Goal: Navigation & Orientation: Find specific page/section

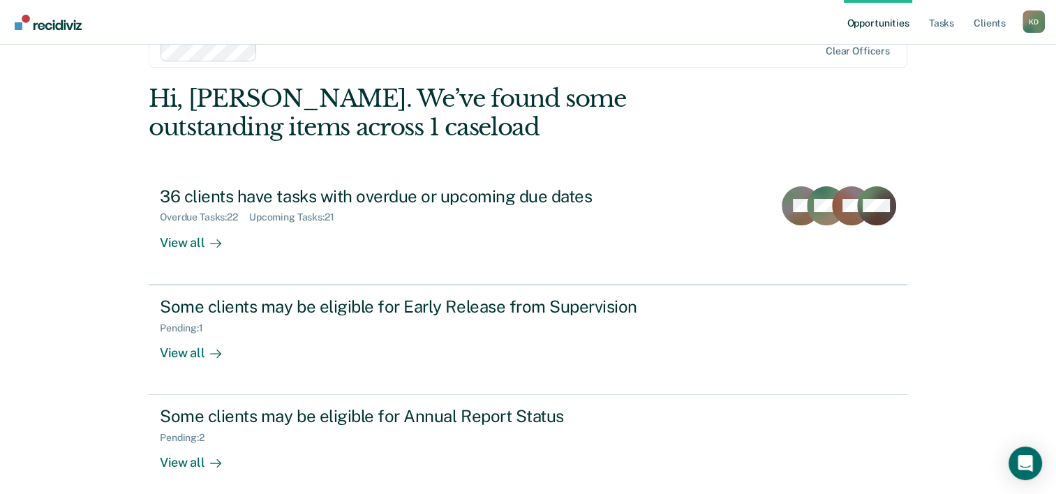
scroll to position [43, 0]
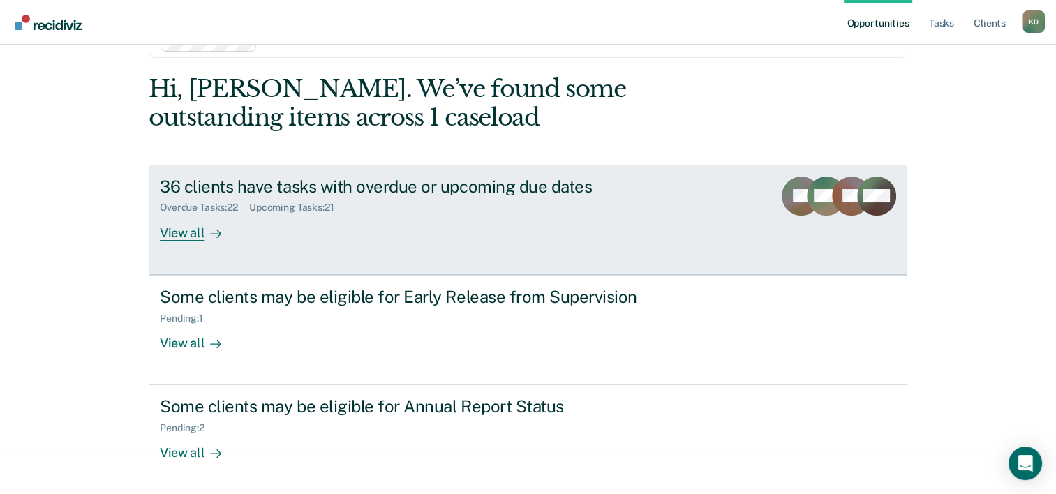
click at [831, 232] on div "MW" at bounding box center [826, 209] width 39 height 64
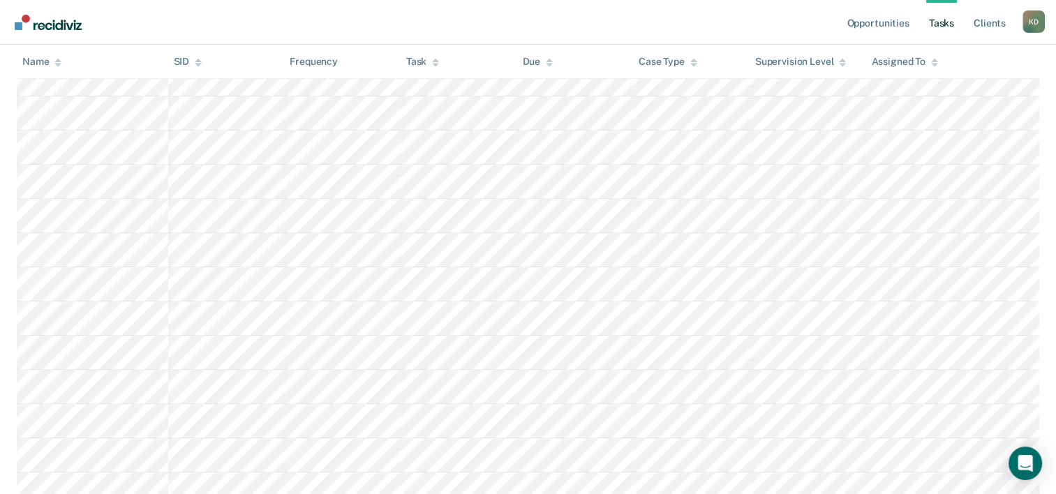
scroll to position [1393, 0]
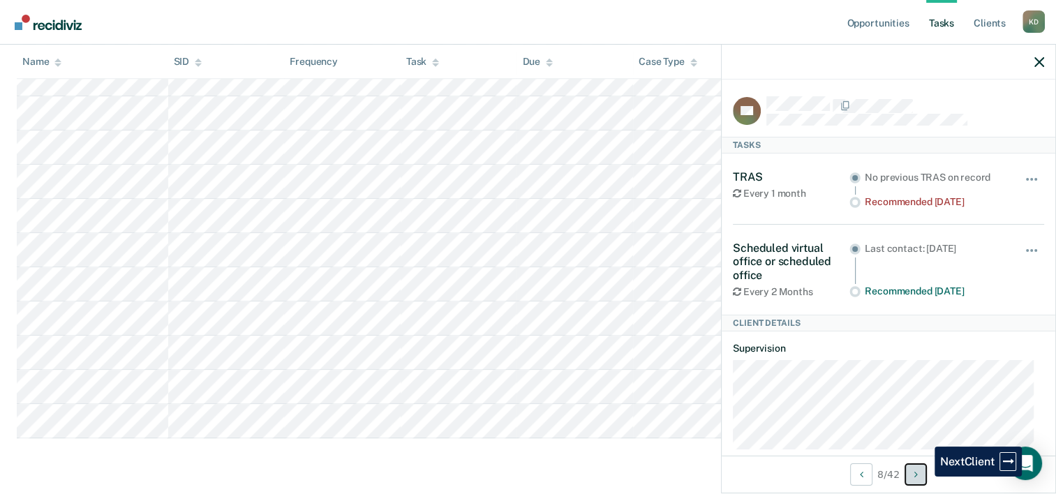
click at [924, 477] on button "Next Client" at bounding box center [915, 474] width 22 height 22
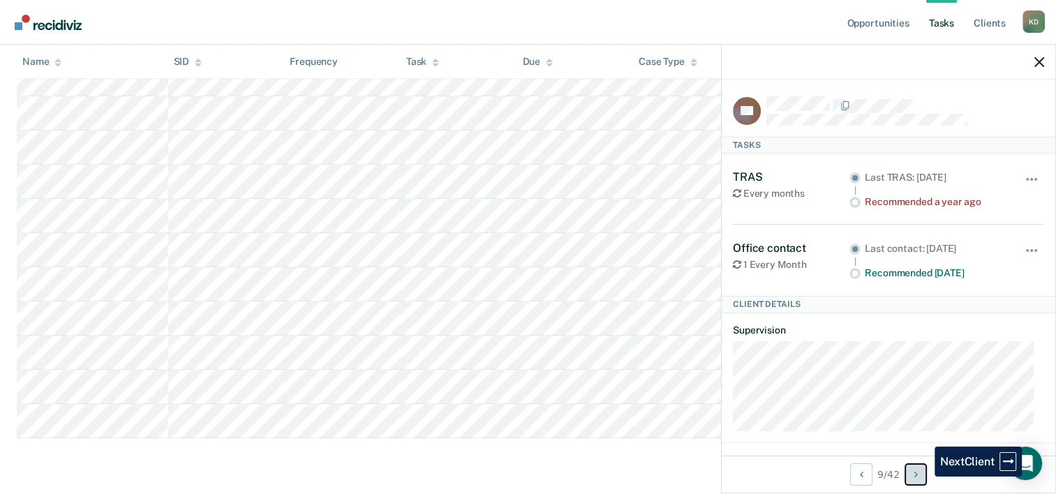
click at [924, 477] on button "Next Client" at bounding box center [915, 474] width 22 height 22
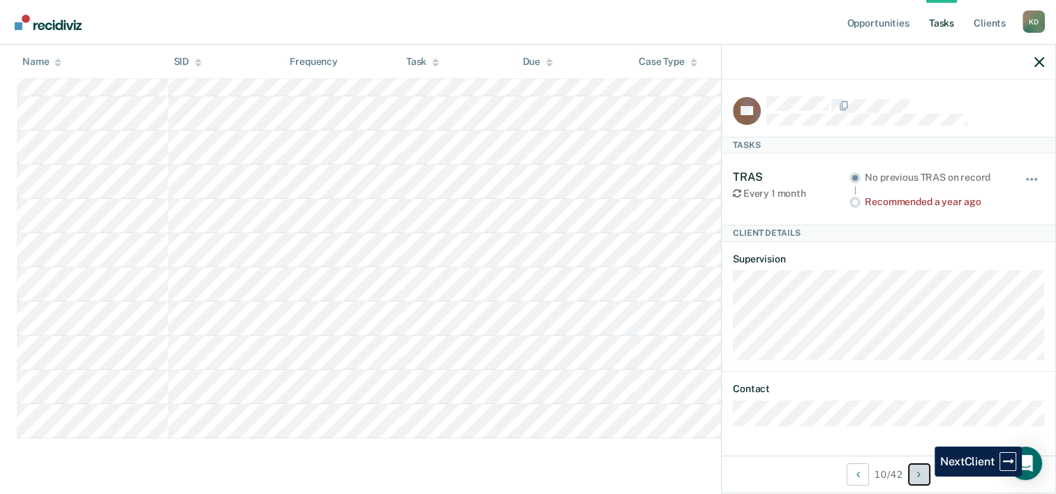
click at [924, 477] on button "Next Client" at bounding box center [919, 474] width 22 height 22
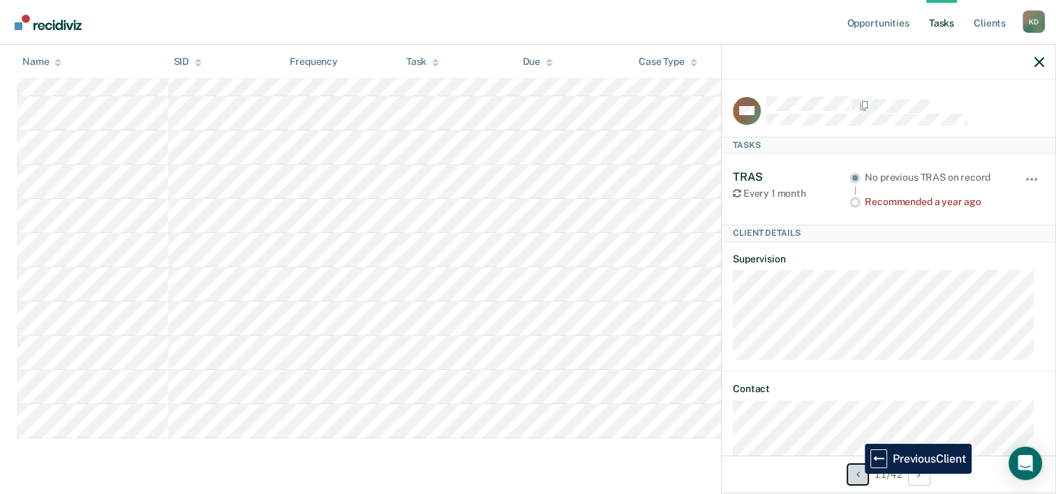
click at [856, 474] on icon "Previous Client" at bounding box center [857, 475] width 3 height 10
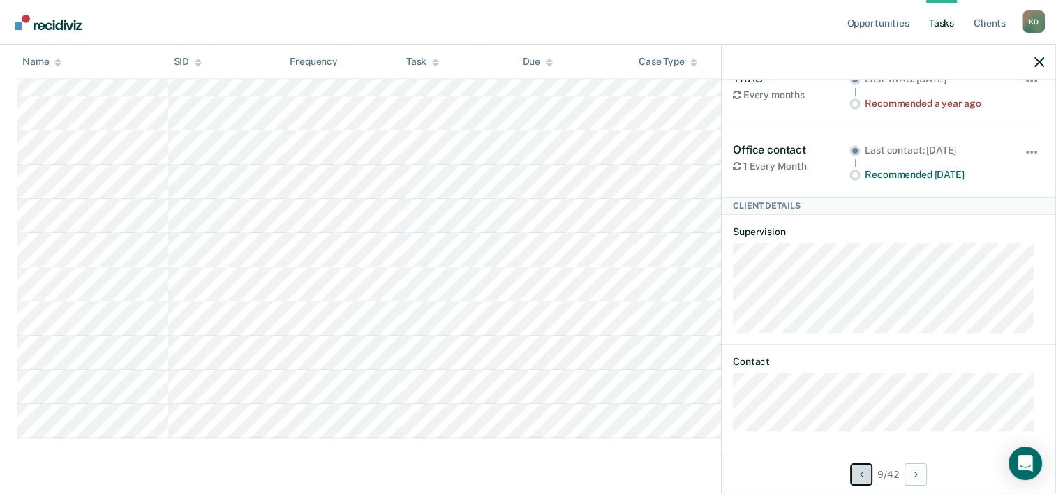
scroll to position [0, 0]
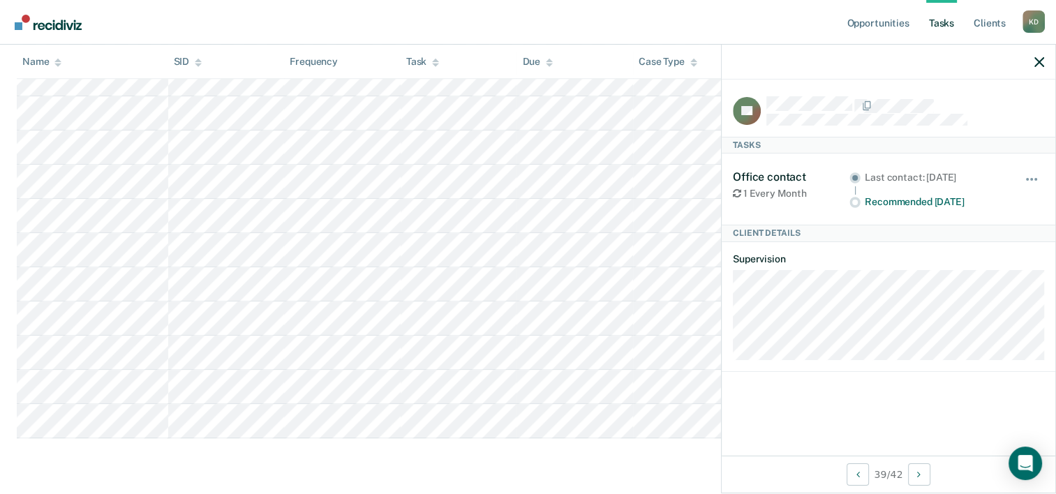
click at [900, 474] on div "39 / 42" at bounding box center [888, 474] width 334 height 37
click at [916, 472] on button "Next Client" at bounding box center [919, 474] width 22 height 22
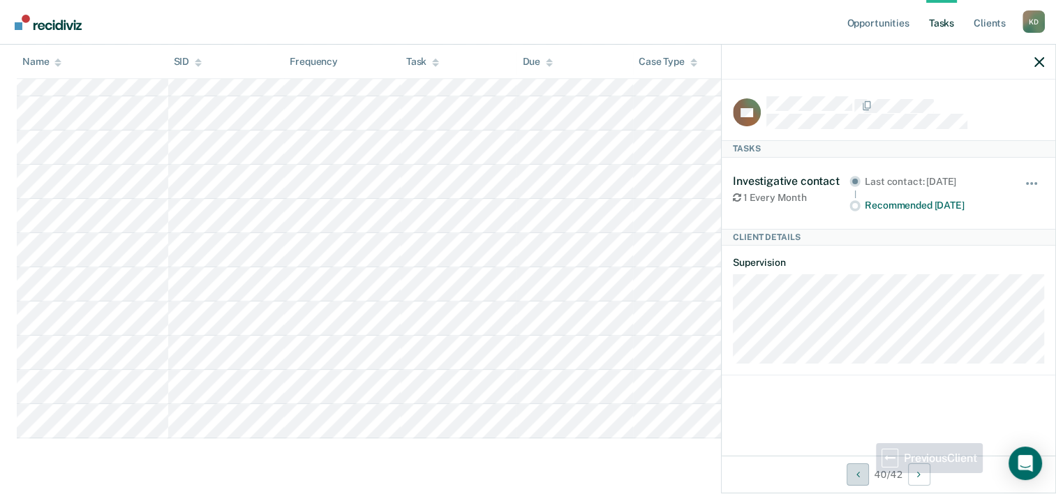
click at [862, 473] on div "40 / 42" at bounding box center [888, 474] width 334 height 37
click at [862, 473] on button "Previous Client" at bounding box center [857, 474] width 22 height 22
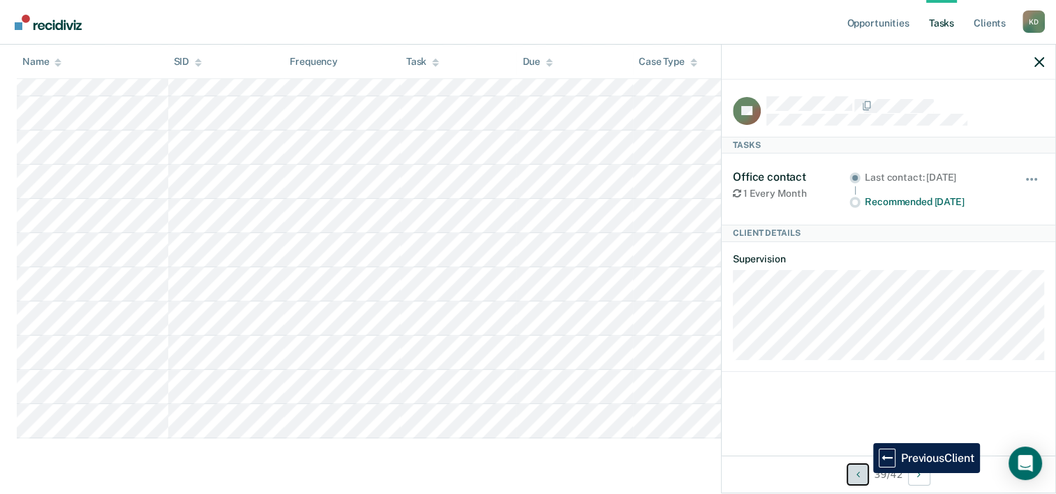
click at [862, 473] on button "Previous Client" at bounding box center [857, 474] width 22 height 22
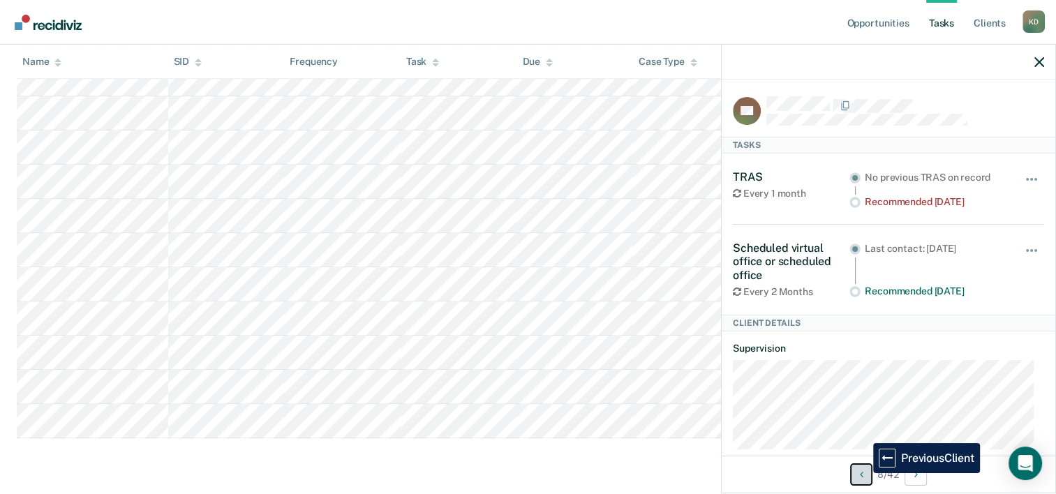
click at [862, 473] on button "Previous Client" at bounding box center [861, 474] width 22 height 22
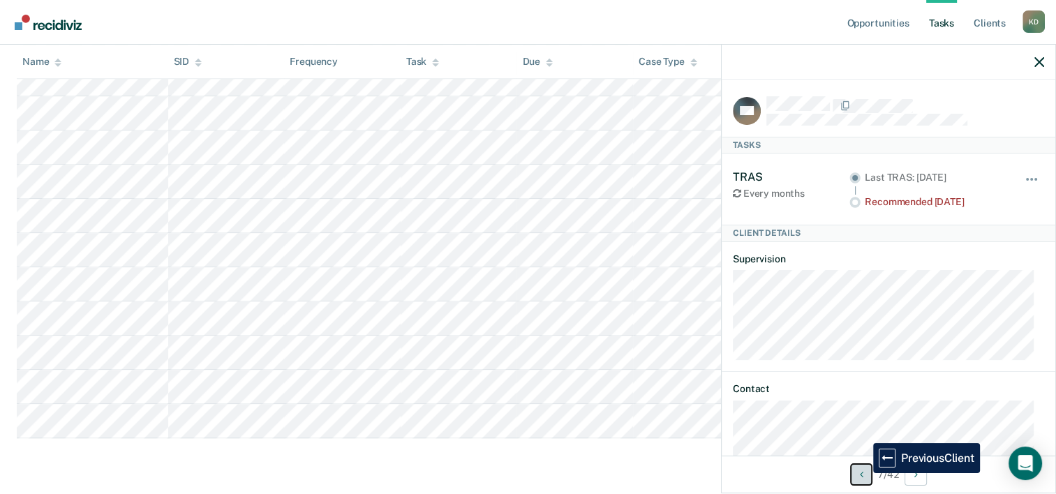
click at [862, 473] on button "Previous Client" at bounding box center [861, 474] width 22 height 22
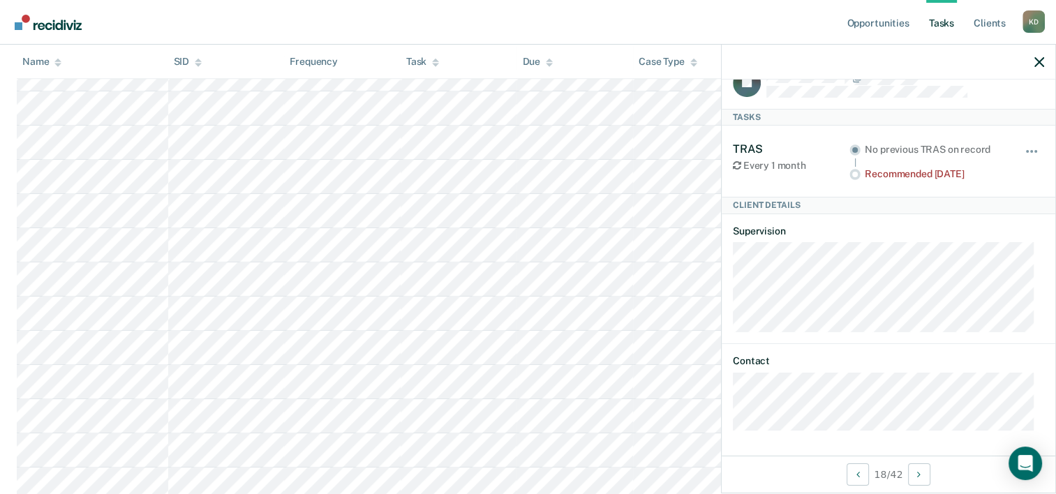
scroll to position [645, 0]
click at [983, 31] on link "Client s" at bounding box center [990, 22] width 38 height 45
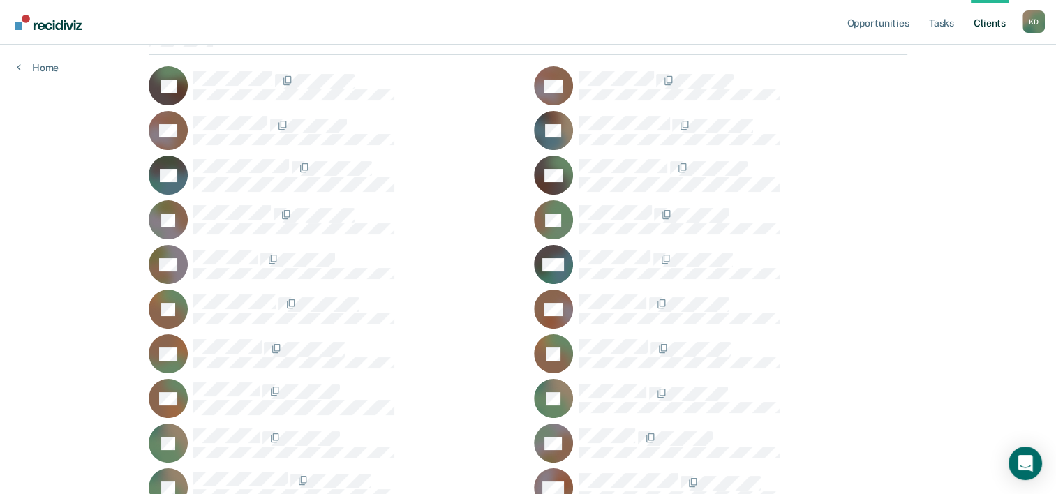
scroll to position [198, 0]
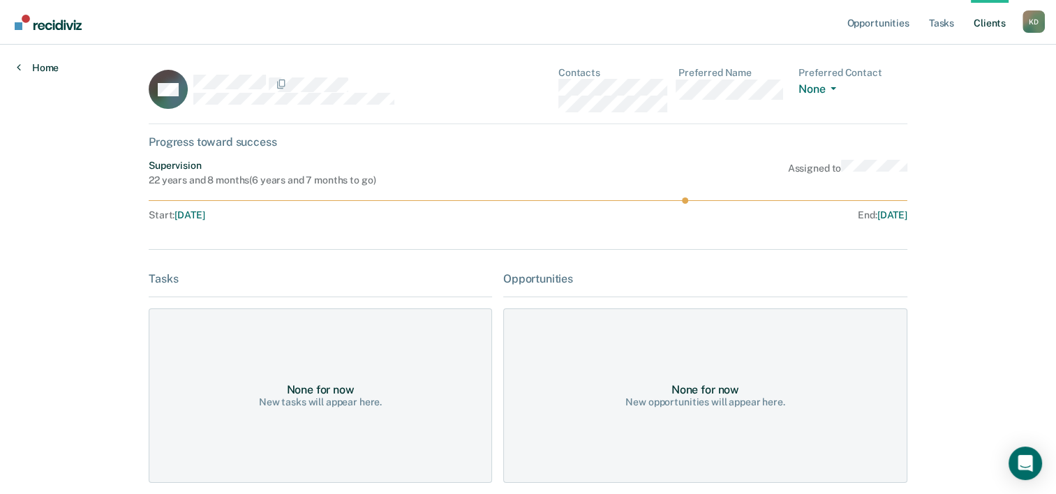
click at [46, 63] on link "Home" at bounding box center [38, 67] width 42 height 13
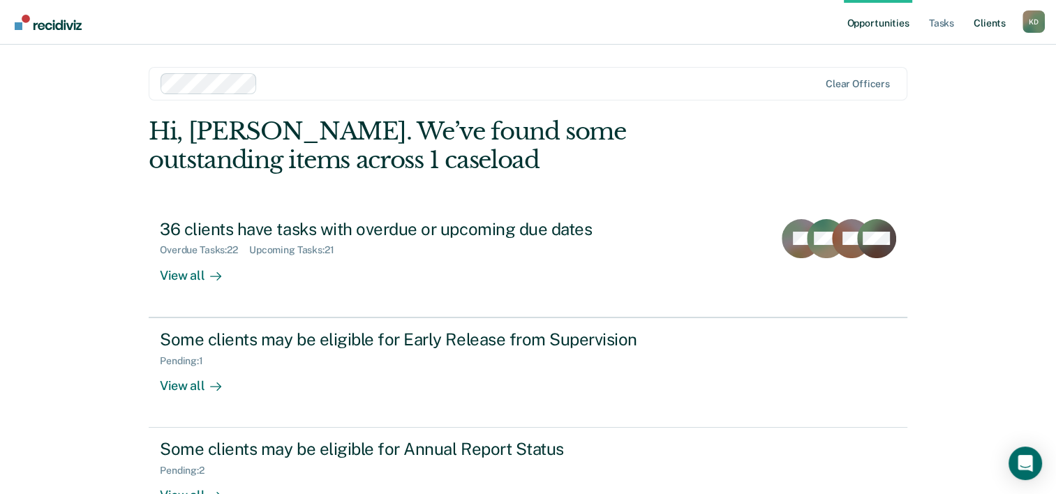
click at [994, 22] on link "Client s" at bounding box center [990, 22] width 38 height 45
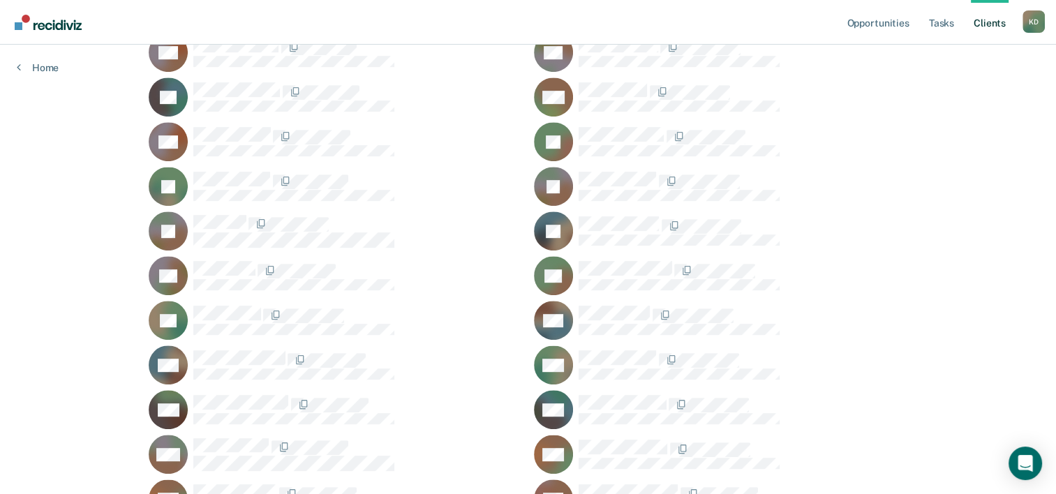
scroll to position [739, 0]
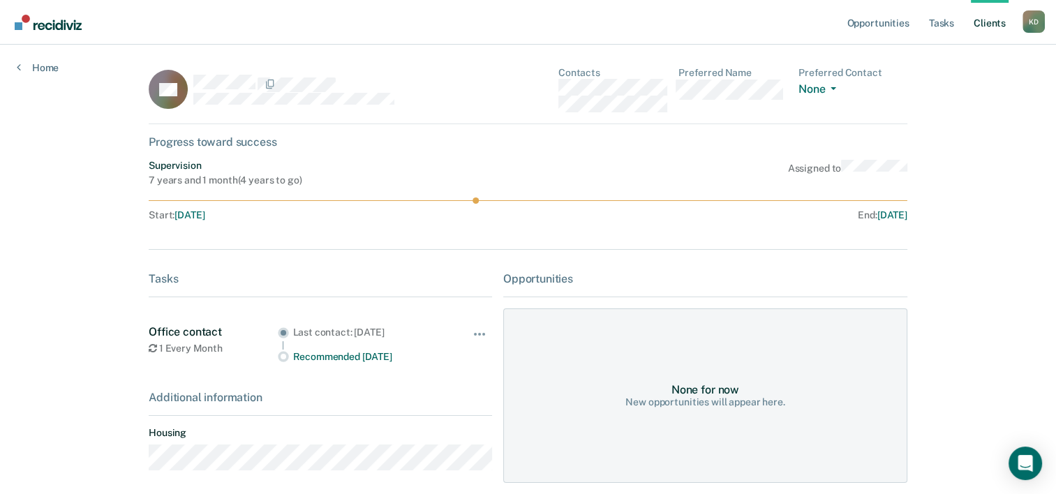
click at [37, 32] on link "Go to Recidiviz Home" at bounding box center [48, 22] width 74 height 44
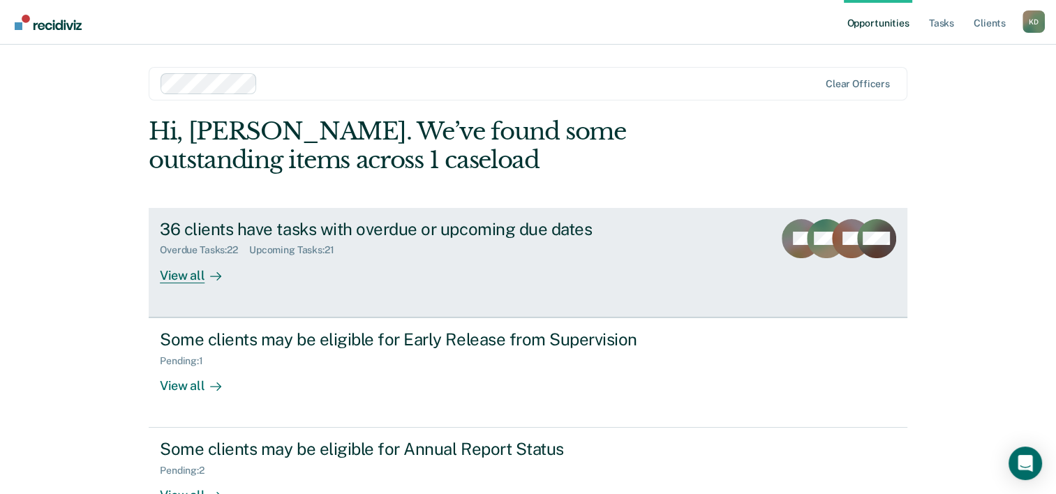
click at [176, 273] on div "View all" at bounding box center [199, 269] width 78 height 27
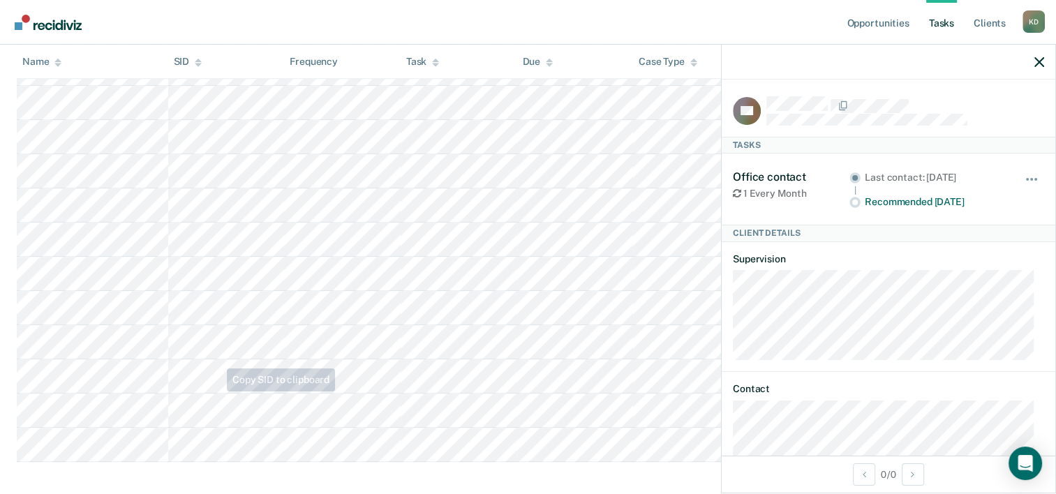
scroll to position [1393, 0]
